Goal: Transaction & Acquisition: Download file/media

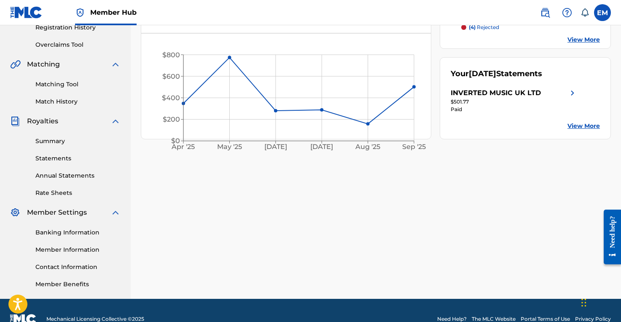
scroll to position [151, 0]
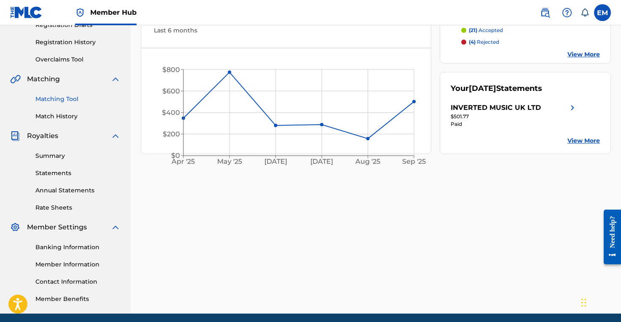
click at [63, 99] on link "Matching Tool" at bounding box center [77, 99] width 85 height 9
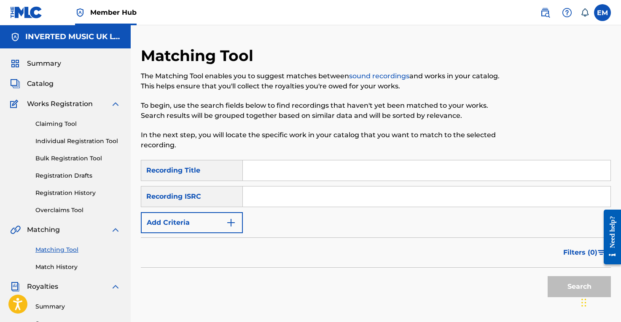
click at [270, 171] on input "Search Form" at bounding box center [426, 171] width 367 height 20
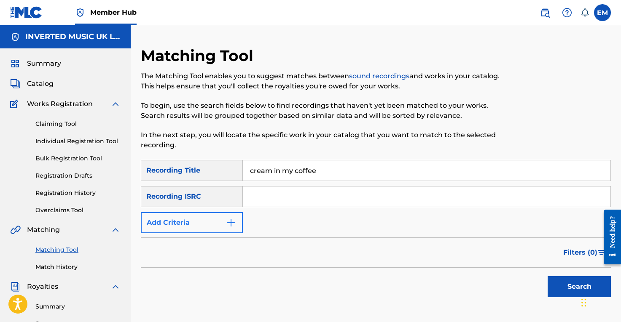
type input "cream in my coffee"
click at [190, 221] on button "Add Criteria" at bounding box center [192, 222] width 102 height 21
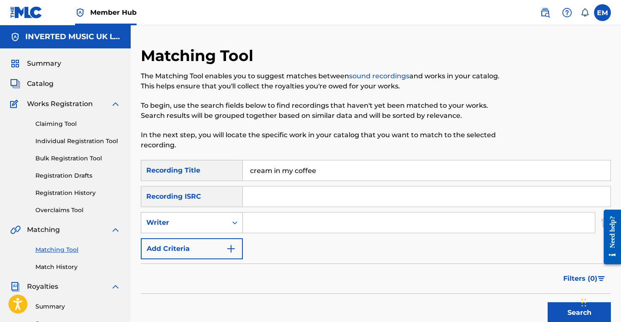
click at [187, 220] on div "Writer" at bounding box center [184, 223] width 76 height 10
click at [180, 241] on div "Recording Artist" at bounding box center [191, 243] width 101 height 21
click at [267, 218] on input "Search Form" at bounding box center [419, 223] width 352 height 20
type input "piney brown"
click at [547, 303] on button "Search" at bounding box center [578, 313] width 63 height 21
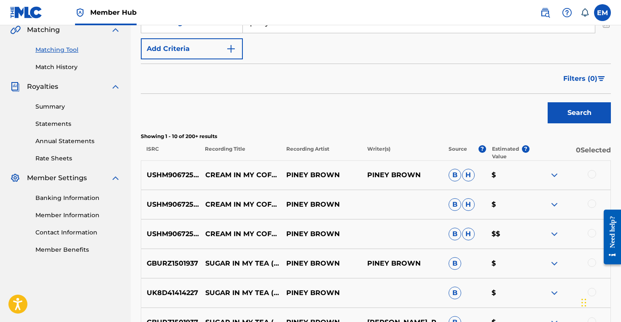
scroll to position [237, 0]
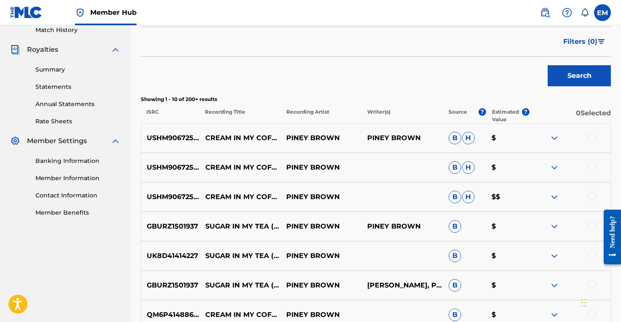
click at [553, 196] on img at bounding box center [554, 197] width 10 height 10
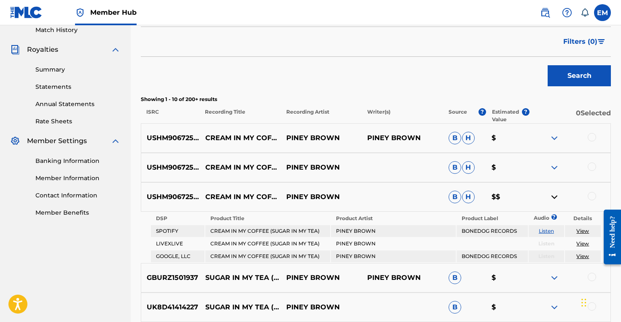
click at [553, 139] on img at bounding box center [554, 138] width 10 height 10
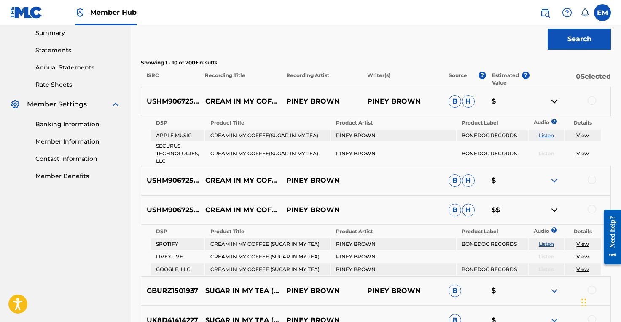
scroll to position [300, 0]
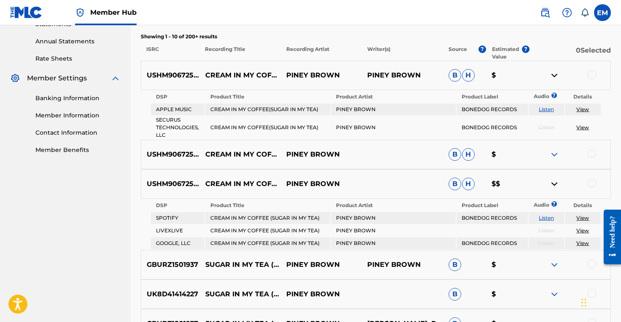
click at [554, 153] on img at bounding box center [554, 155] width 10 height 10
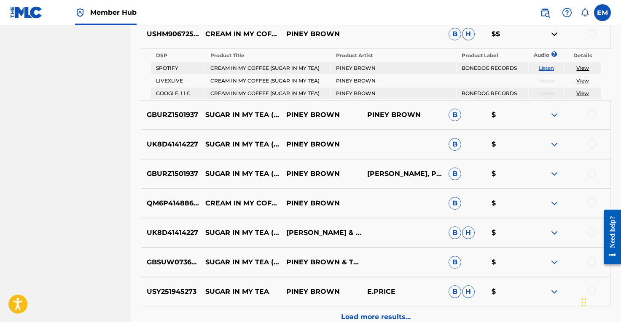
scroll to position [512, 0]
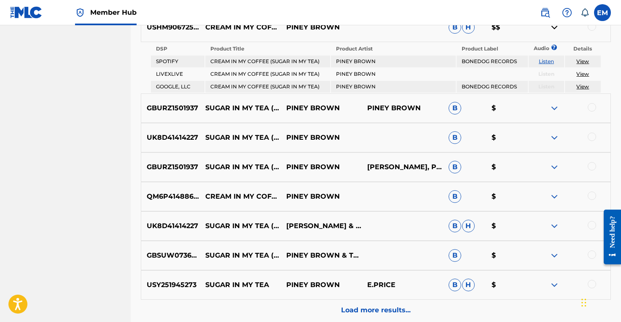
click at [553, 108] on img at bounding box center [554, 108] width 10 height 10
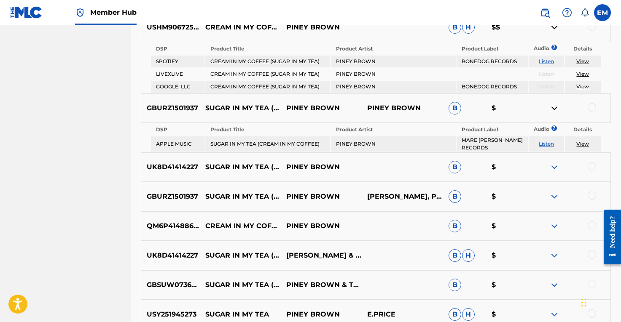
click at [552, 167] on img at bounding box center [554, 167] width 10 height 10
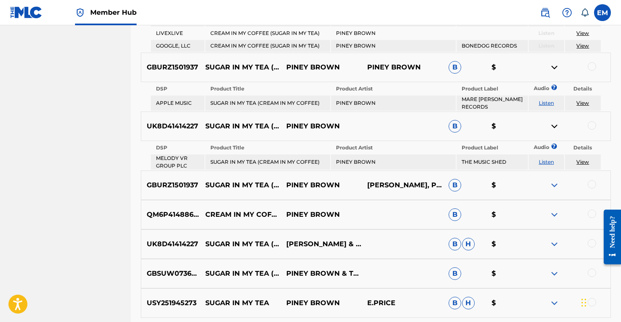
scroll to position [570, 0]
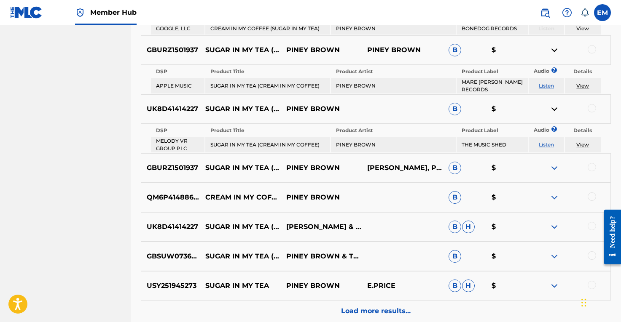
click at [556, 170] on img at bounding box center [554, 168] width 10 height 10
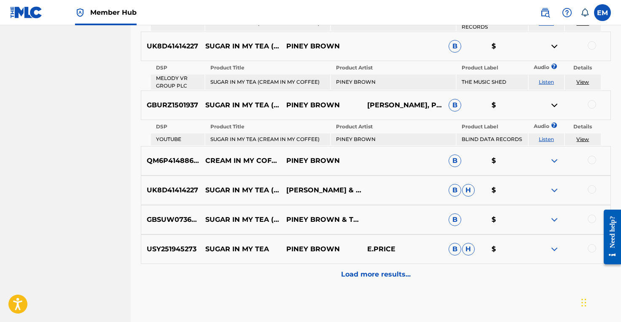
scroll to position [653, 0]
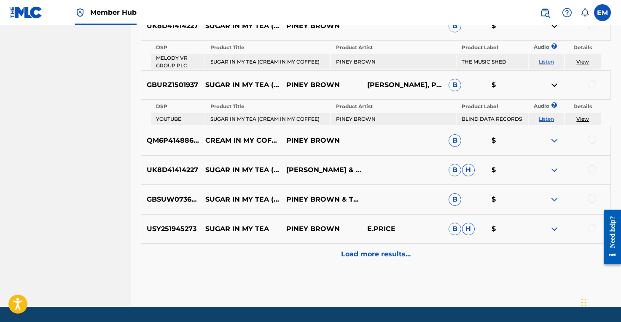
click at [555, 148] on div "QM6P41488657 CREAM IN MY COFFEE , SUGAR IN MY TEA PINEY BROWN B $" at bounding box center [376, 140] width 470 height 29
click at [553, 144] on img at bounding box center [554, 141] width 10 height 10
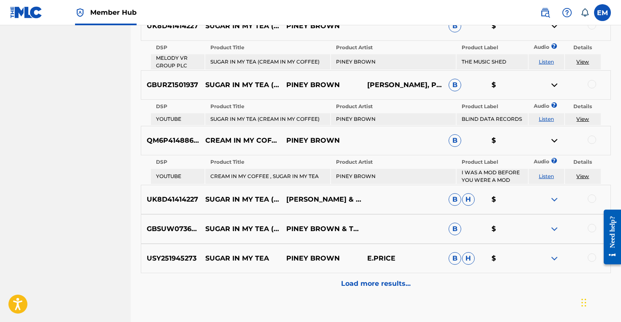
click at [558, 197] on img at bounding box center [554, 200] width 10 height 10
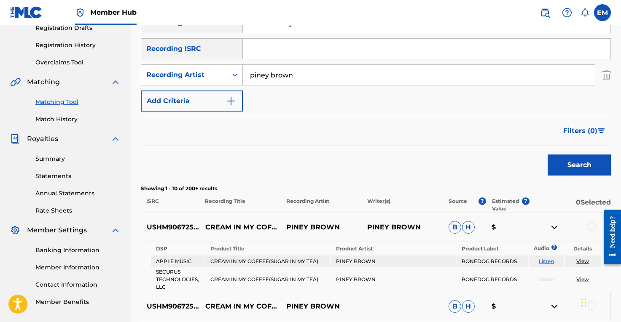
scroll to position [139, 0]
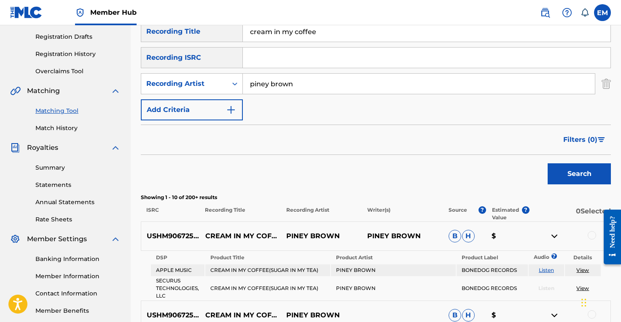
click at [261, 273] on td "CREAM IN MY COFFEE(SUGAR IN MY TEA)" at bounding box center [267, 271] width 125 height 12
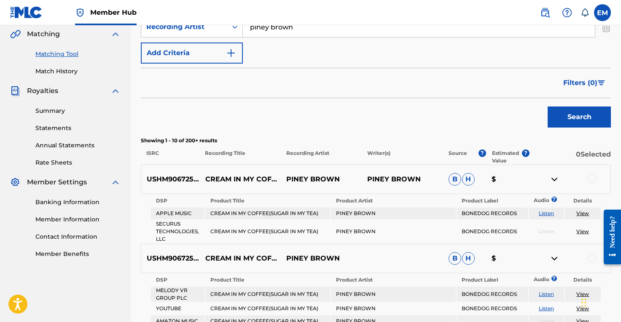
scroll to position [217, 0]
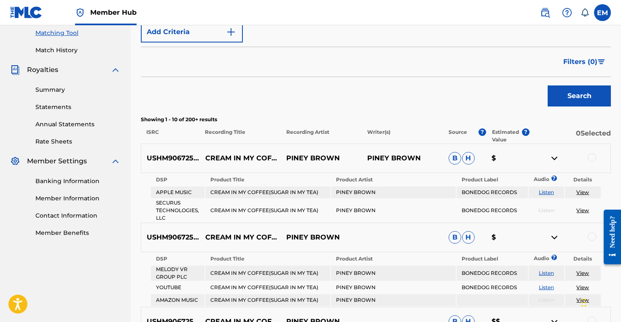
click at [586, 192] on link "View" at bounding box center [582, 192] width 13 height 6
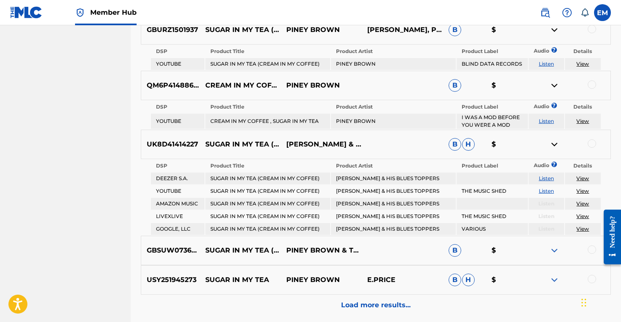
scroll to position [784, 0]
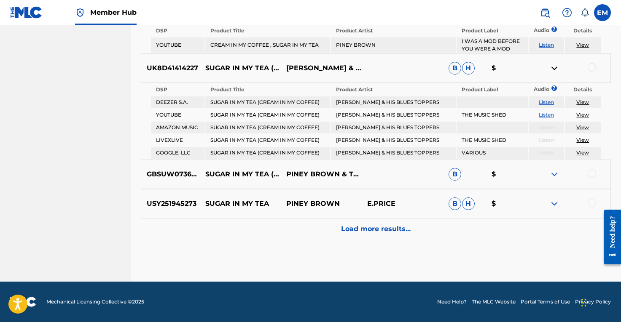
click at [565, 178] on div at bounding box center [569, 174] width 81 height 10
click at [559, 178] on div at bounding box center [569, 174] width 81 height 10
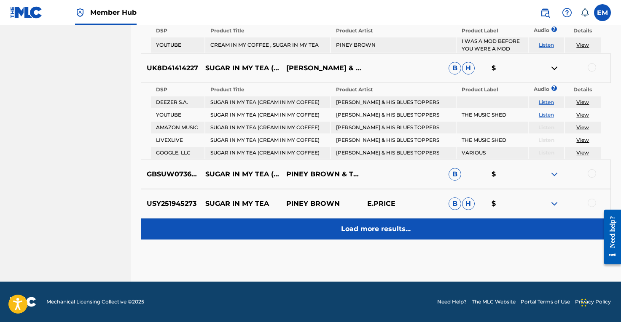
click at [391, 228] on p "Load more results..." at bounding box center [376, 229] width 70 height 10
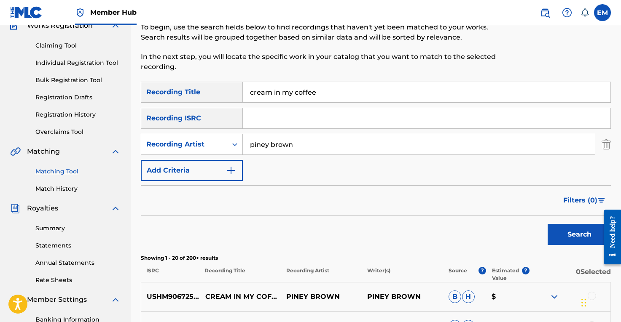
scroll to position [0, 0]
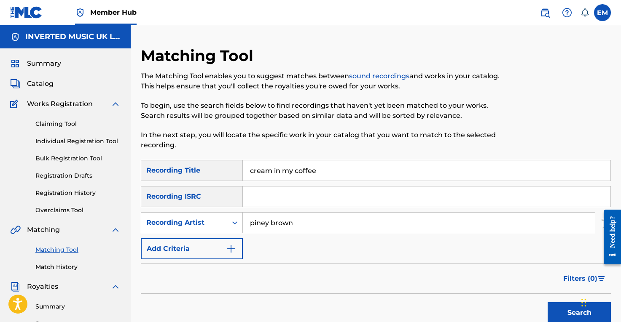
click at [317, 171] on input "cream in my coffee" at bounding box center [426, 171] width 367 height 20
type input "rosalee"
click at [547, 303] on button "Search" at bounding box center [578, 313] width 63 height 21
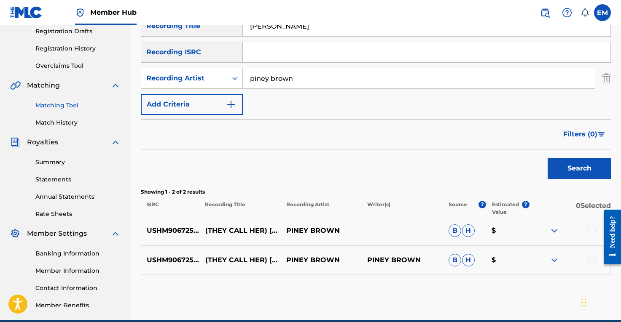
scroll to position [150, 0]
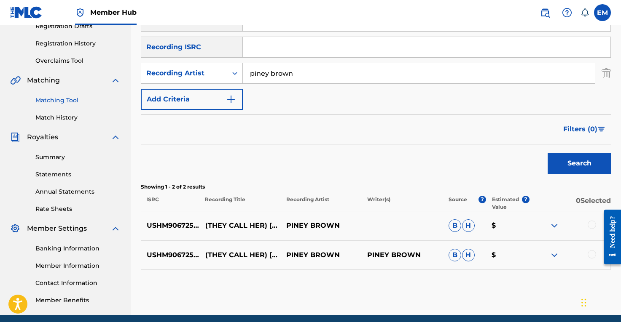
click at [556, 227] on img at bounding box center [554, 226] width 10 height 10
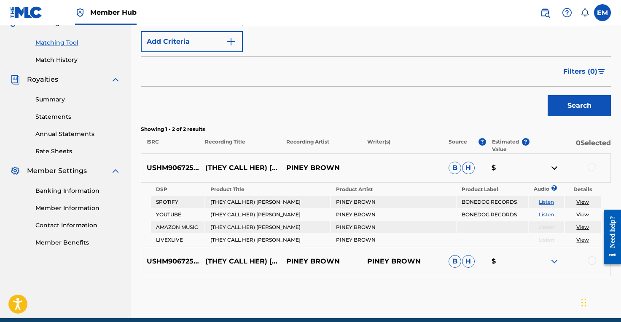
scroll to position [222, 0]
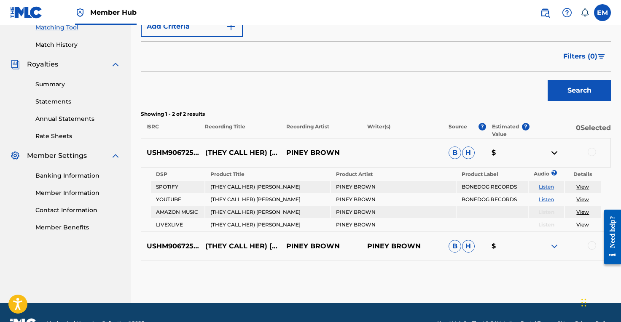
click at [552, 246] on img at bounding box center [554, 246] width 10 height 10
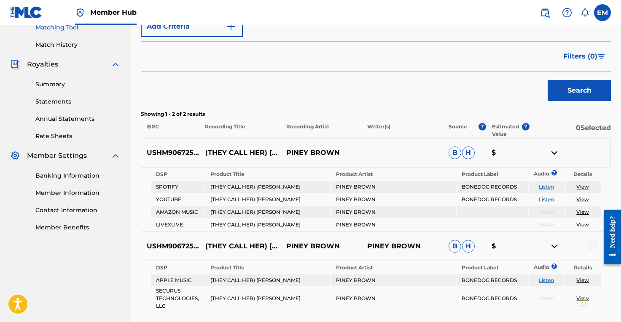
scroll to position [0, 0]
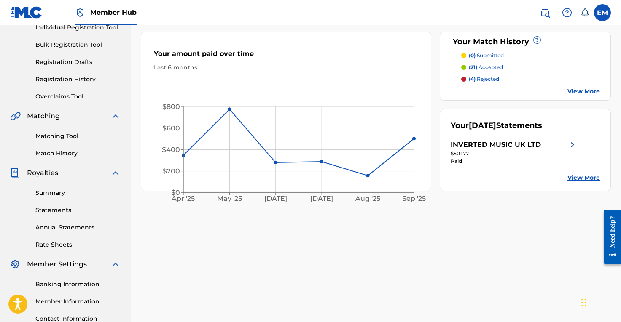
scroll to position [144, 0]
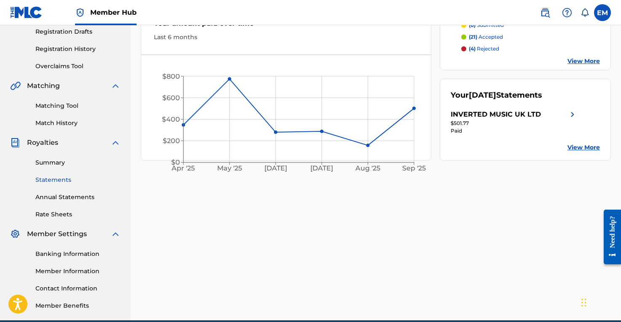
click at [52, 182] on link "Statements" at bounding box center [77, 180] width 85 height 9
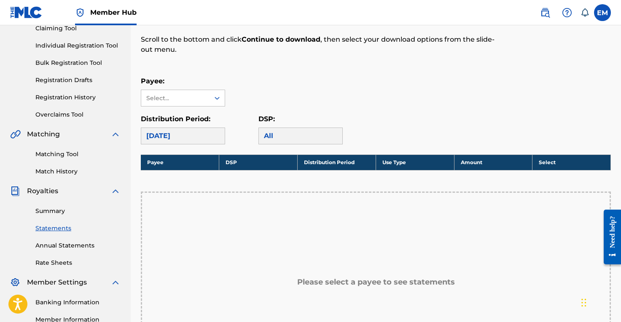
scroll to position [126, 0]
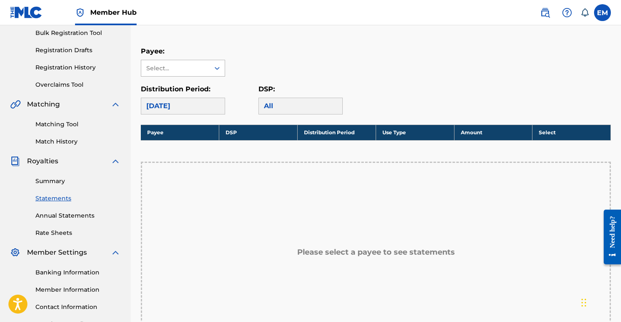
click at [180, 68] on div "Select..." at bounding box center [174, 68] width 57 height 9
click at [177, 89] on div "INVERTED MUSIC UK LTD" at bounding box center [182, 92] width 83 height 31
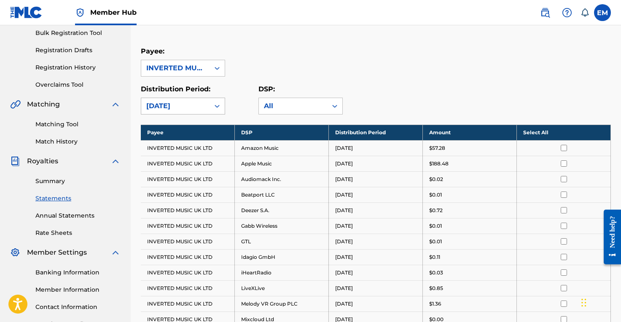
click at [178, 105] on div "[DATE]" at bounding box center [175, 106] width 58 height 10
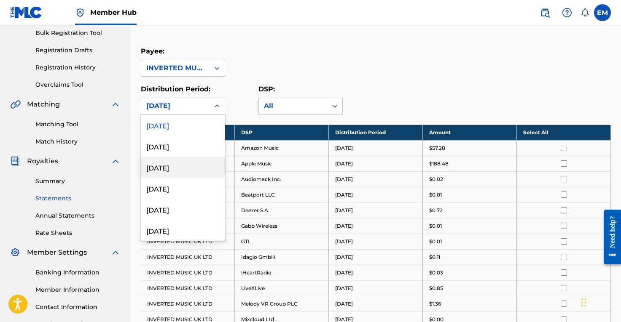
click at [171, 167] on div "[DATE]" at bounding box center [182, 167] width 83 height 21
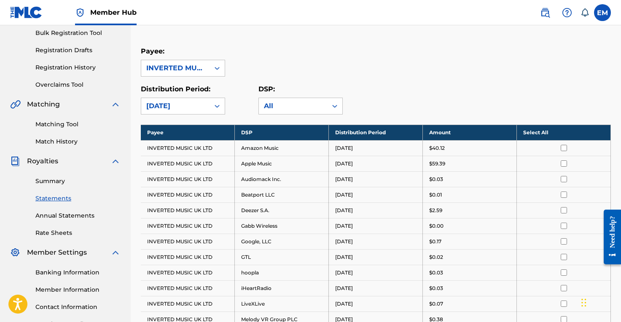
click at [547, 135] on th "Select All" at bounding box center [564, 133] width 94 height 16
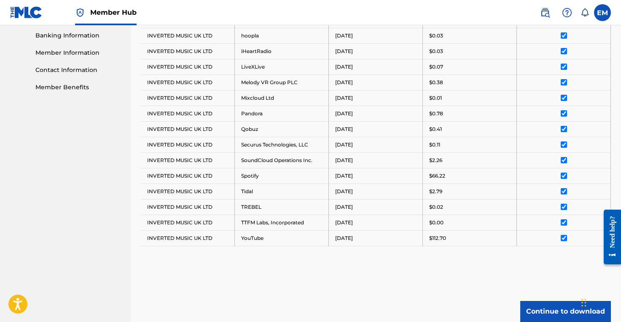
scroll to position [437, 0]
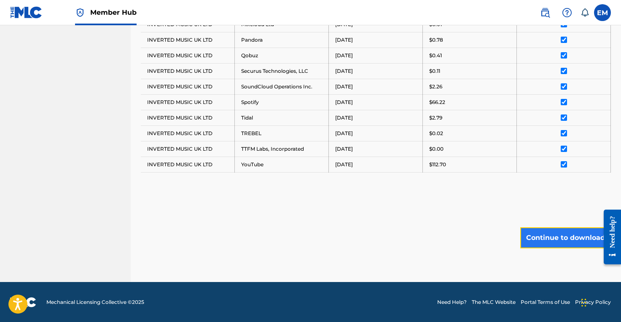
click at [554, 236] on button "Continue to download" at bounding box center [565, 238] width 91 height 21
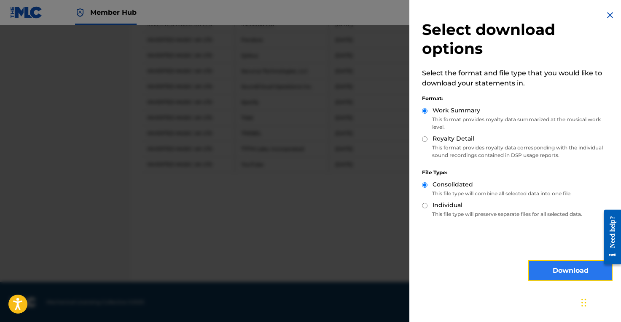
click at [566, 265] on button "Download" at bounding box center [570, 270] width 84 height 21
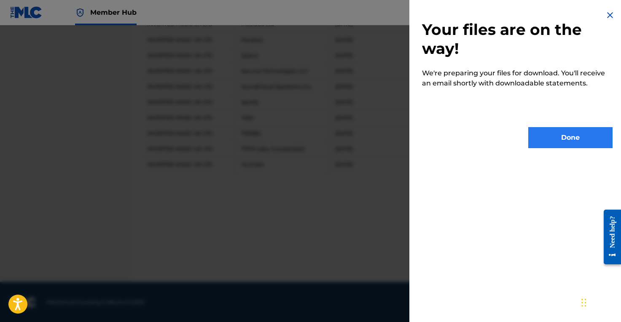
click at [573, 147] on button "Done" at bounding box center [570, 137] width 84 height 21
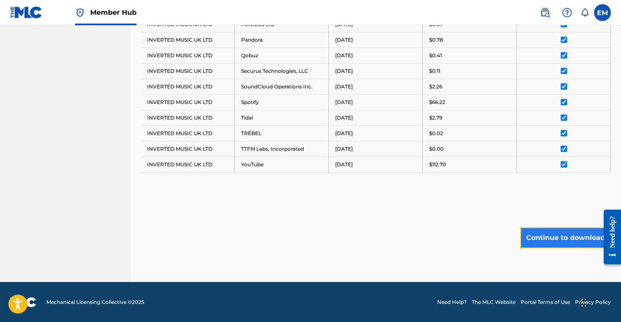
click at [558, 239] on button "Continue to download" at bounding box center [565, 238] width 91 height 21
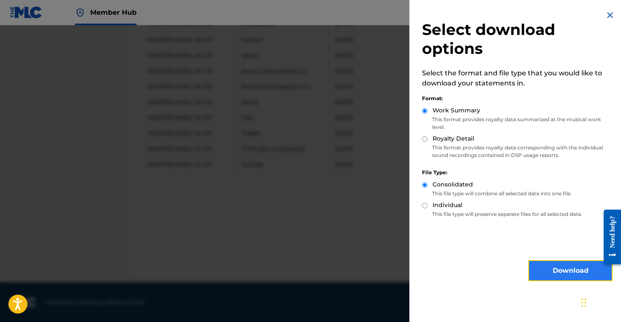
click at [567, 274] on button "Download" at bounding box center [570, 270] width 84 height 21
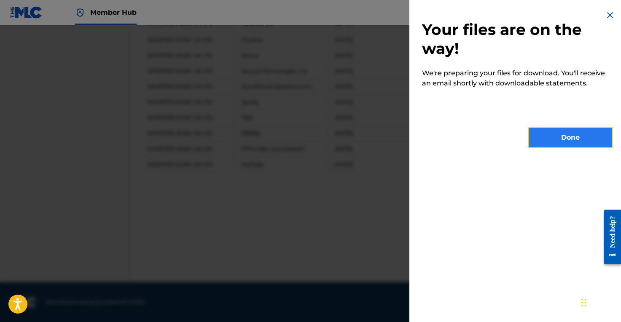
click at [576, 136] on button "Done" at bounding box center [570, 137] width 84 height 21
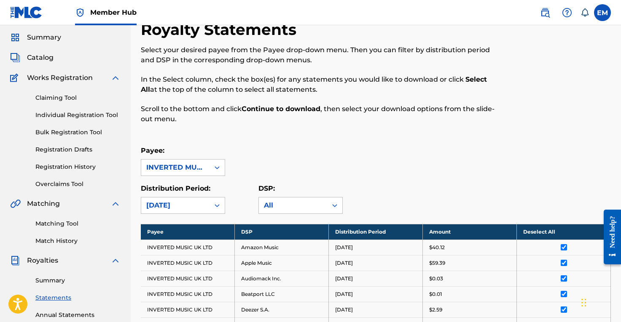
scroll to position [0, 0]
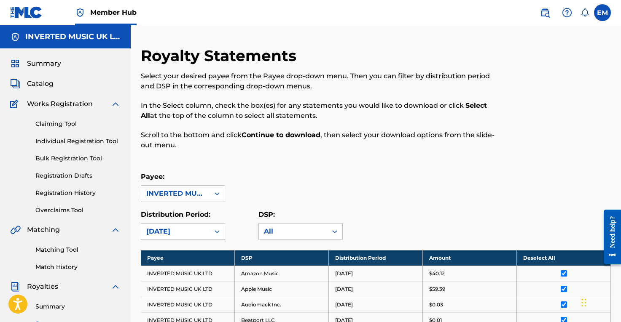
click at [194, 233] on div "[DATE]" at bounding box center [183, 231] width 84 height 17
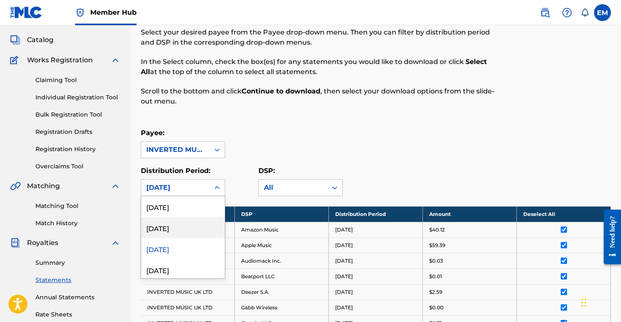
scroll to position [45, 0]
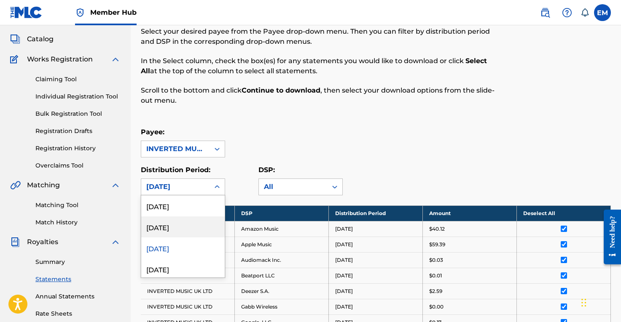
click at [193, 226] on div "[DATE]" at bounding box center [182, 227] width 83 height 21
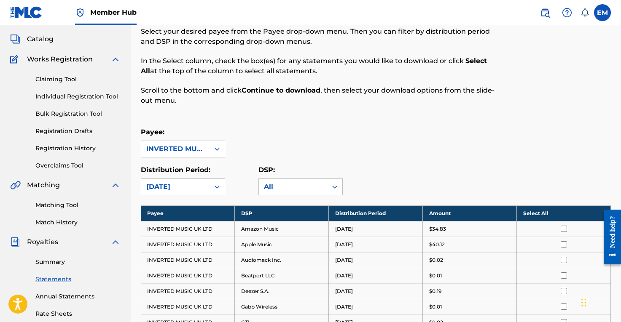
click at [385, 150] on div "Payee: INVERTED MUSIC UK LTD" at bounding box center [376, 142] width 470 height 30
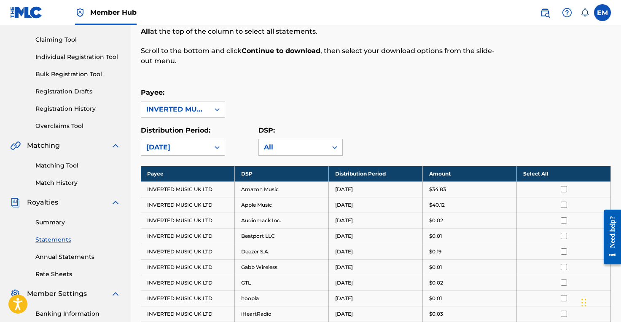
scroll to position [110, 0]
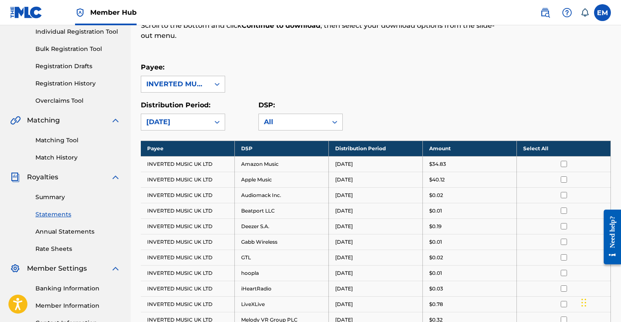
click at [556, 147] on th "Select All" at bounding box center [564, 149] width 94 height 16
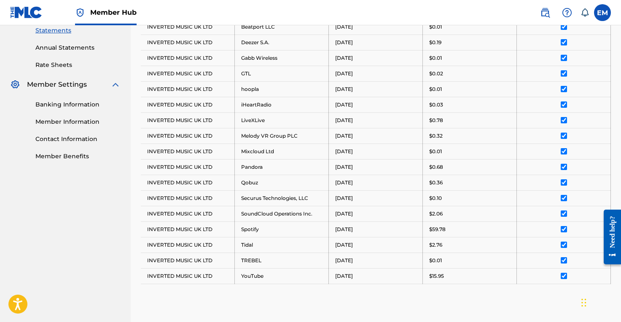
scroll to position [405, 0]
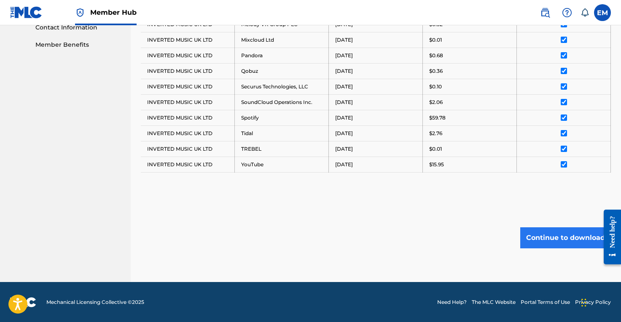
click at [565, 241] on button "Continue to download" at bounding box center [565, 238] width 91 height 21
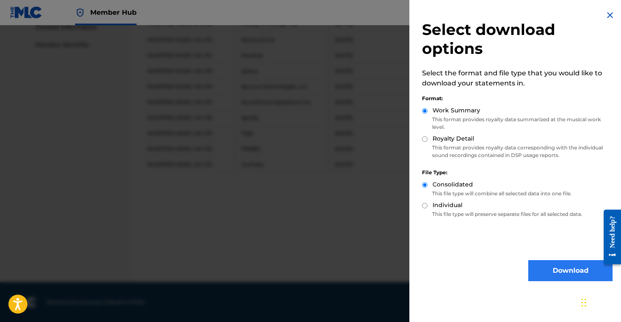
click at [557, 269] on button "Download" at bounding box center [570, 270] width 84 height 21
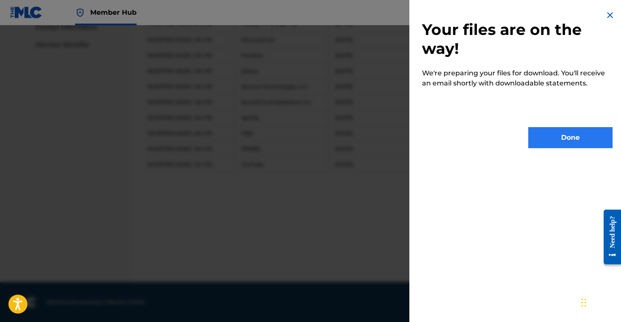
click at [550, 136] on button "Done" at bounding box center [570, 137] width 84 height 21
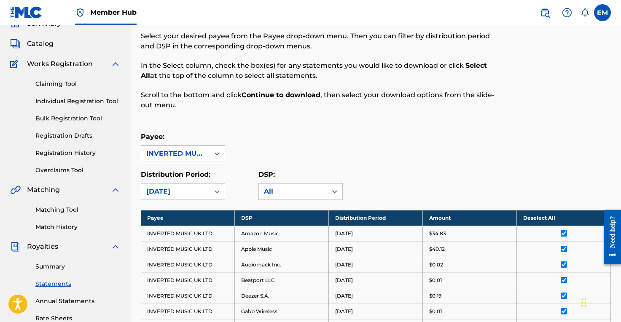
scroll to position [0, 0]
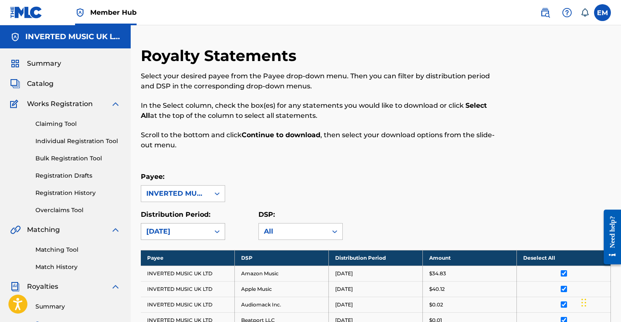
click at [194, 228] on div "[DATE]" at bounding box center [175, 232] width 58 height 10
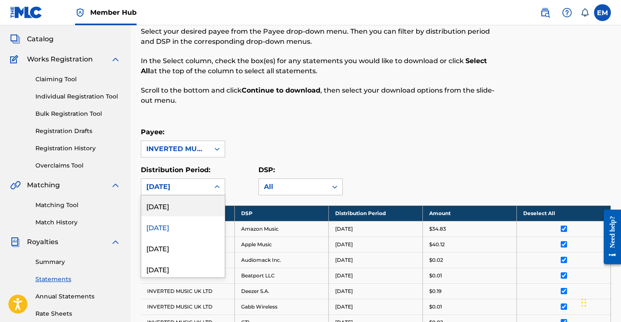
click at [190, 208] on div "[DATE]" at bounding box center [182, 206] width 83 height 21
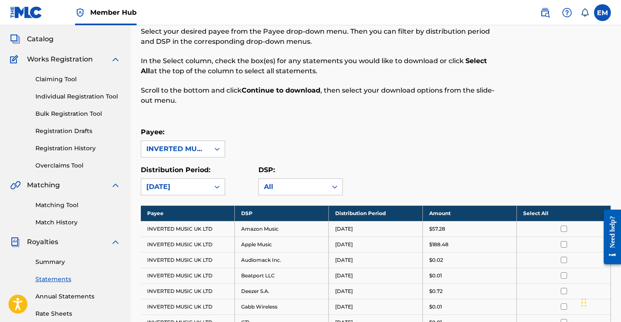
click at [383, 149] on div "Payee: INVERTED MUSIC UK LTD" at bounding box center [376, 142] width 470 height 30
click at [551, 214] on th "Select All" at bounding box center [564, 214] width 94 height 16
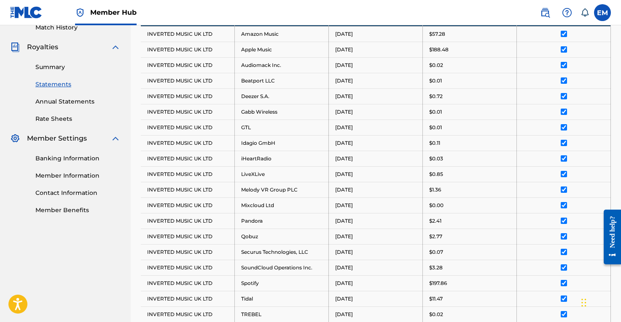
scroll to position [421, 0]
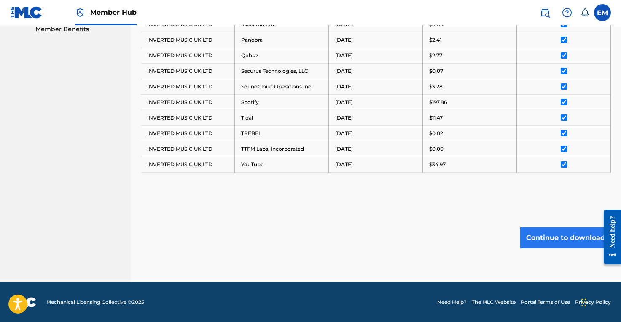
click at [546, 234] on button "Continue to download" at bounding box center [565, 238] width 91 height 21
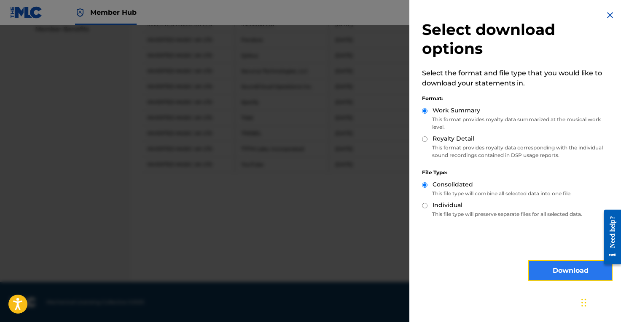
click at [554, 272] on button "Download" at bounding box center [570, 270] width 84 height 21
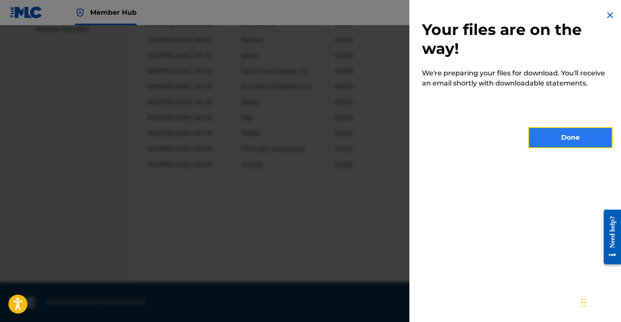
click at [565, 137] on button "Done" at bounding box center [570, 137] width 84 height 21
